Goal: Book appointment/travel/reservation

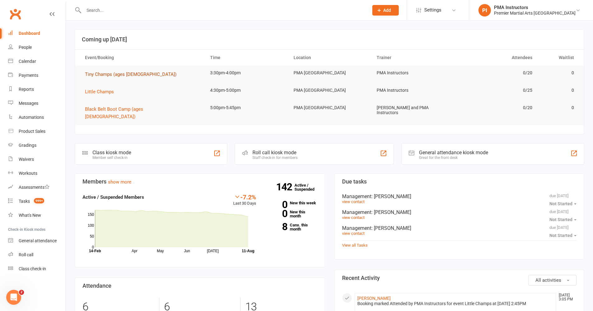
click at [115, 76] on span "Tiny Champs (ages [DEMOGRAPHIC_DATA])" at bounding box center [131, 75] width 92 height 6
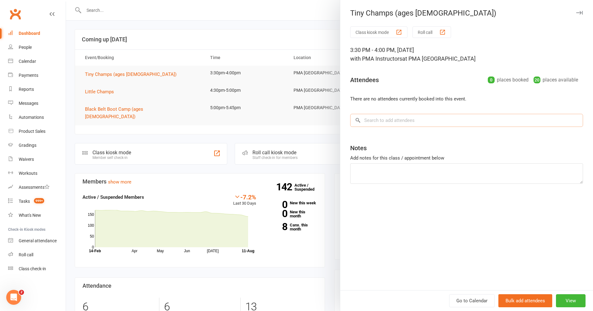
click at [372, 122] on input "search" at bounding box center [466, 120] width 233 height 13
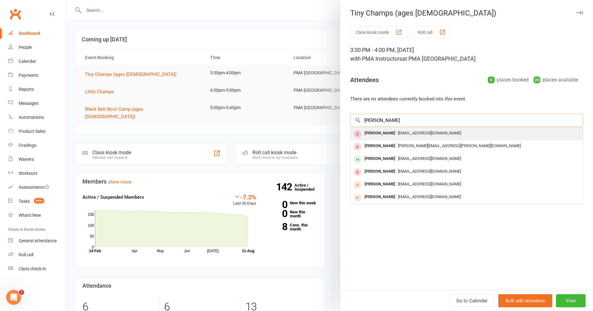
type input "Dominic"
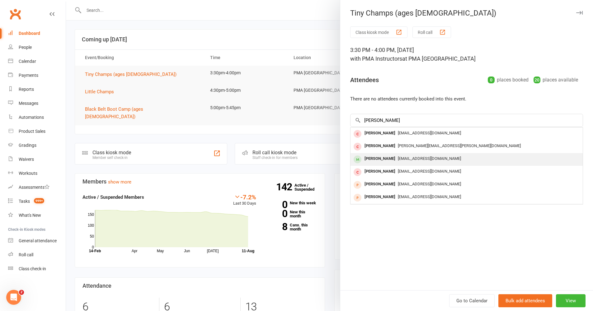
drag, startPoint x: 359, startPoint y: 127, endPoint x: 373, endPoint y: 157, distance: 32.9
click at [373, 157] on div "[PERSON_NAME]" at bounding box center [380, 158] width 36 height 9
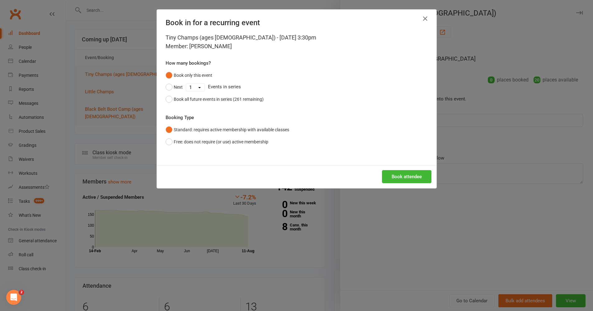
click at [393, 169] on div "Book attendee" at bounding box center [297, 176] width 280 height 23
click at [388, 172] on button "Book attendee" at bounding box center [407, 176] width 50 height 13
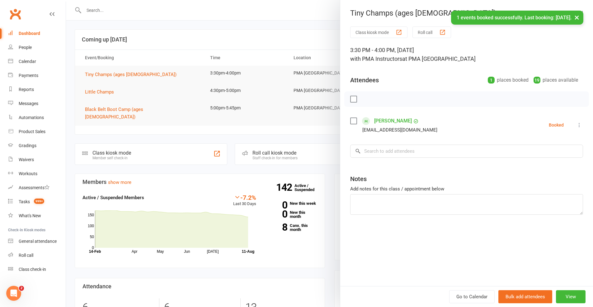
click at [576, 126] on icon at bounding box center [579, 125] width 6 height 6
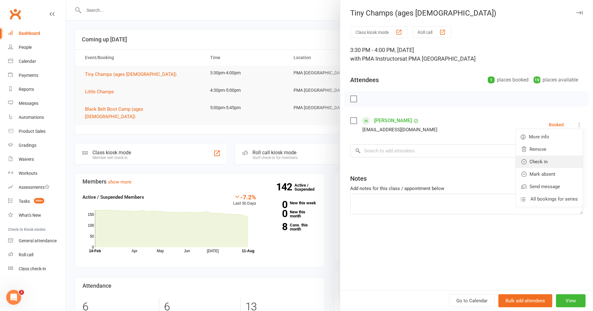
click at [547, 163] on link "Check in" at bounding box center [549, 162] width 67 height 12
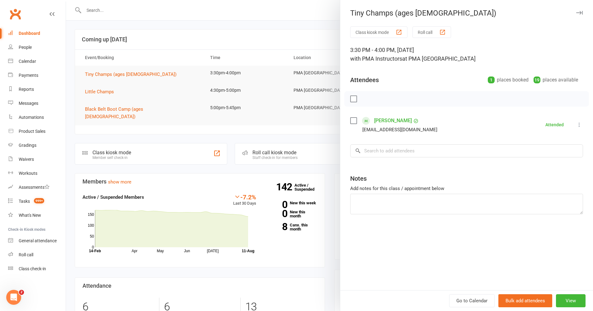
click at [40, 36] on link "Dashboard" at bounding box center [37, 33] width 58 height 14
click at [125, 71] on div at bounding box center [329, 155] width 527 height 311
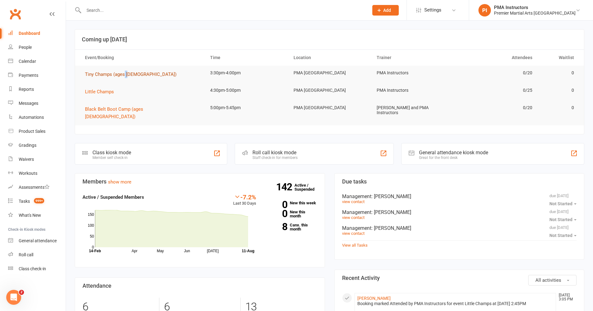
drag, startPoint x: 124, startPoint y: 73, endPoint x: 129, endPoint y: 72, distance: 5.1
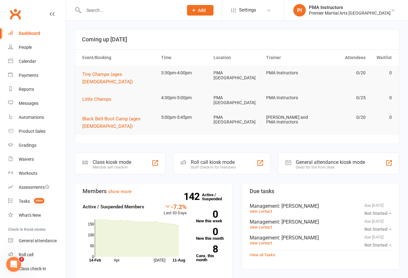
drag, startPoint x: 98, startPoint y: 69, endPoint x: 98, endPoint y: 79, distance: 10.0
click at [98, 70] on td "Tiny Champs (ages [DEMOGRAPHIC_DATA])" at bounding box center [118, 78] width 79 height 25
click at [98, 79] on td "Tiny Champs (ages [DEMOGRAPHIC_DATA])" at bounding box center [118, 78] width 79 height 25
click at [100, 77] on td "Tiny Champs (ages [DEMOGRAPHIC_DATA])" at bounding box center [118, 78] width 79 height 25
click at [100, 77] on span "Tiny Champs (ages [DEMOGRAPHIC_DATA])" at bounding box center [107, 78] width 50 height 13
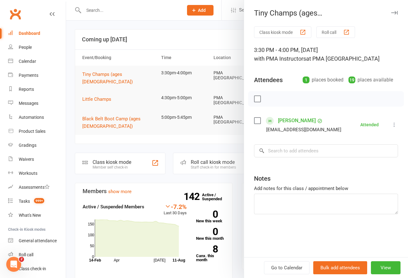
click at [100, 76] on div at bounding box center [237, 139] width 342 height 278
